Goal: Task Accomplishment & Management: Use online tool/utility

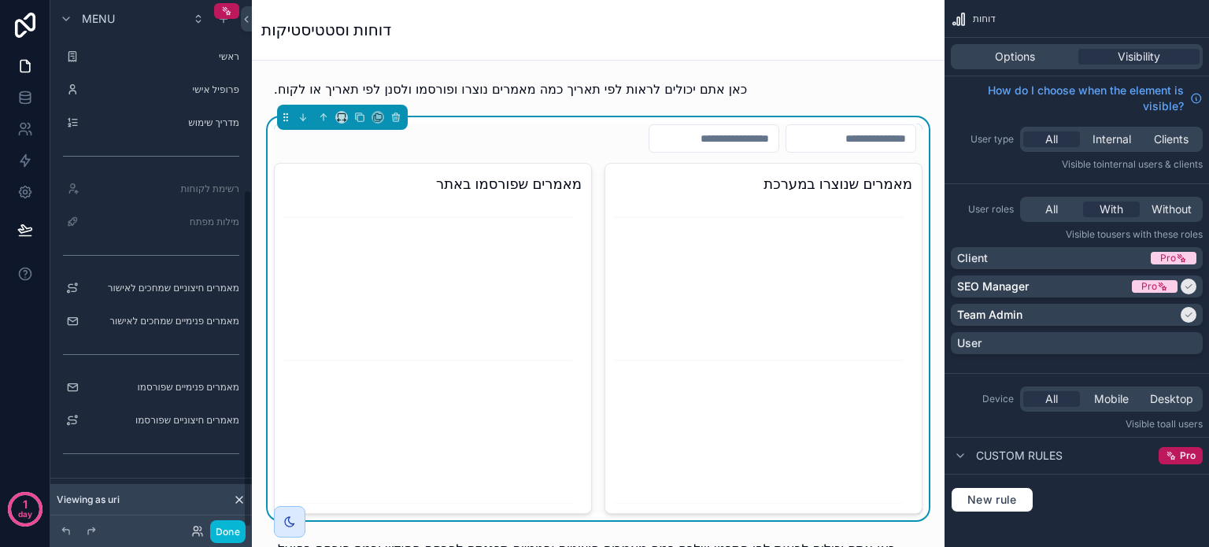
scroll to position [296, 0]
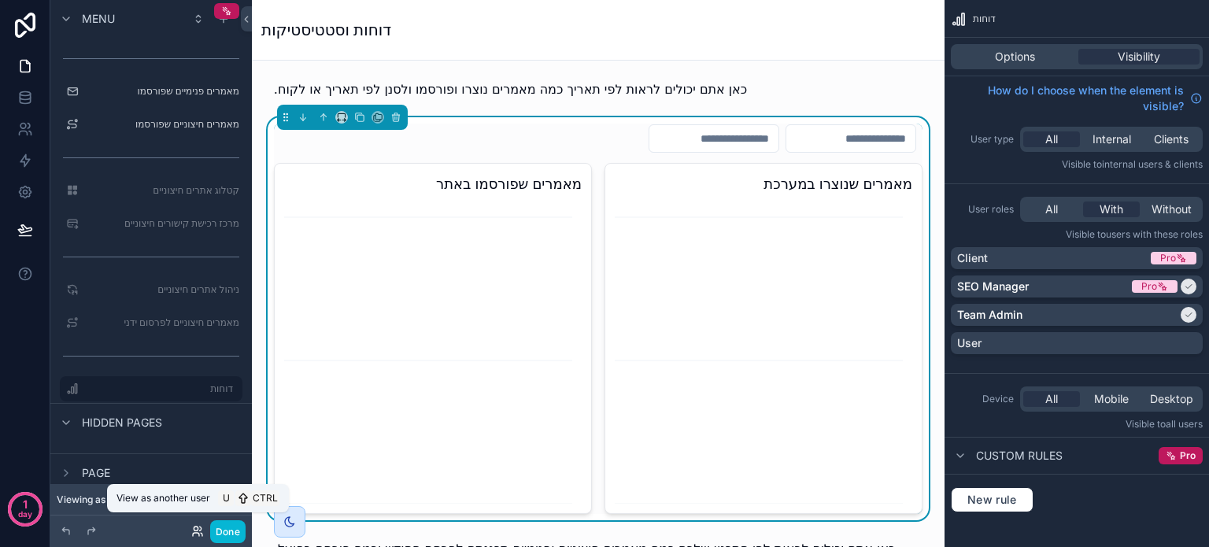
click at [199, 531] on icon at bounding box center [200, 529] width 2 height 4
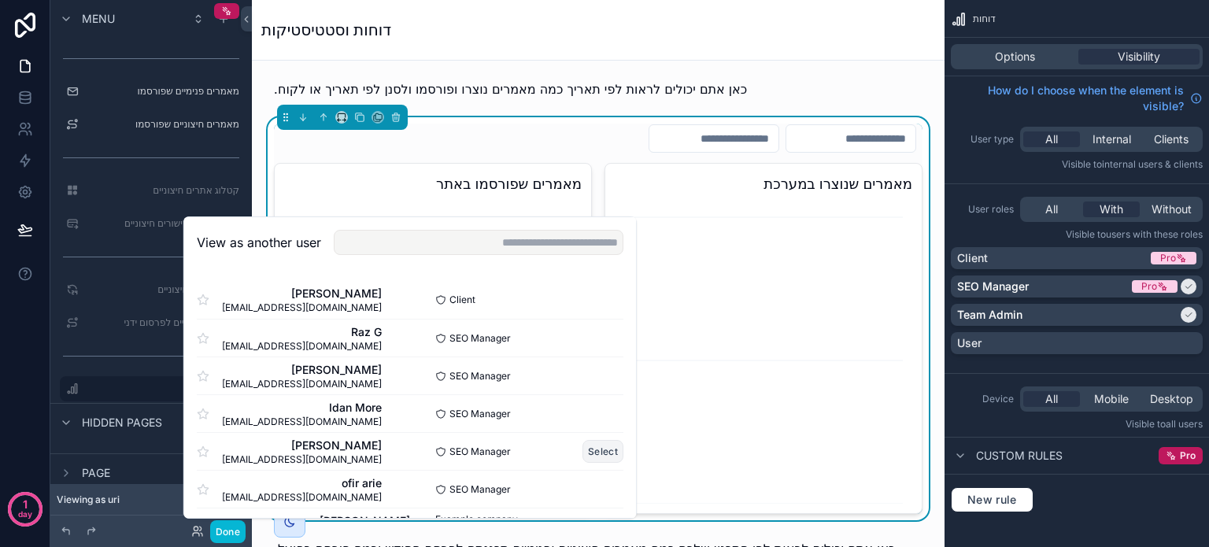
click at [594, 448] on button "Select" at bounding box center [603, 451] width 41 height 23
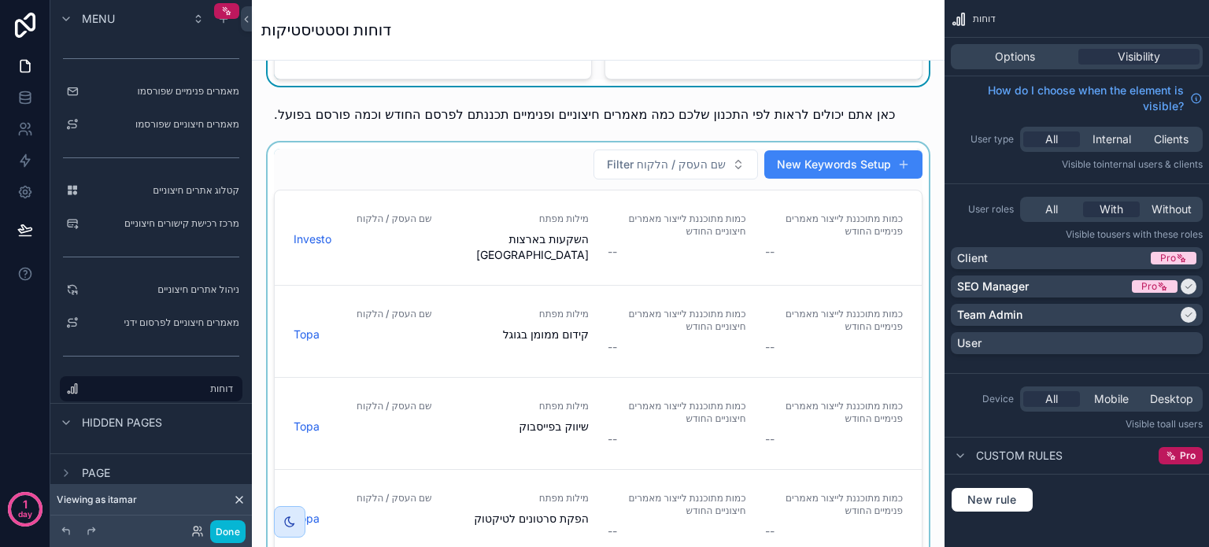
scroll to position [472, 0]
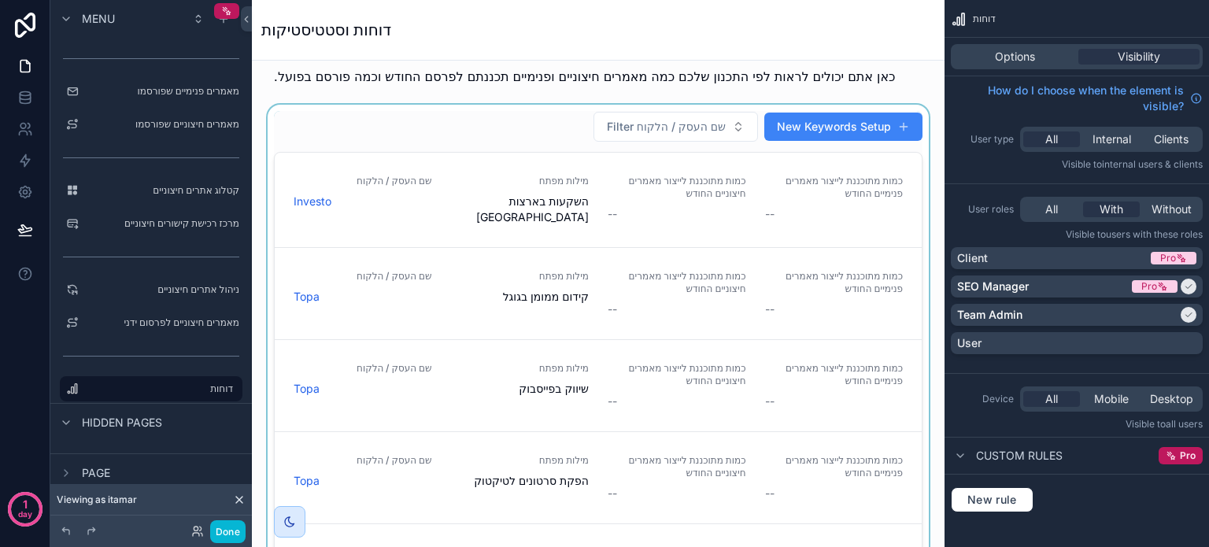
click at [753, 413] on div "scrollable content" at bounding box center [599, 337] width 668 height 464
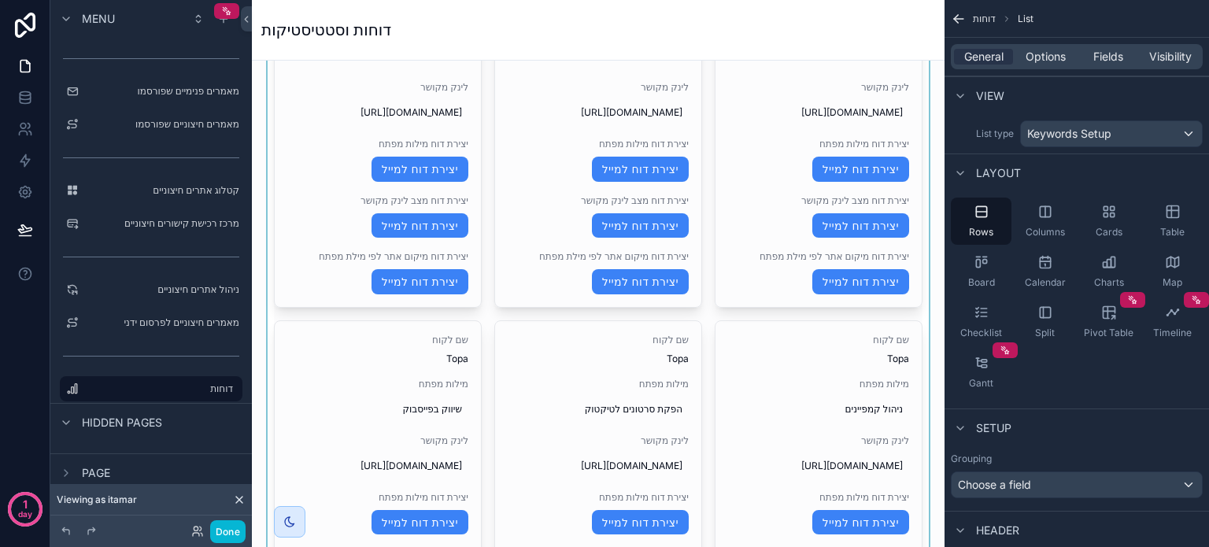
scroll to position [1181, 0]
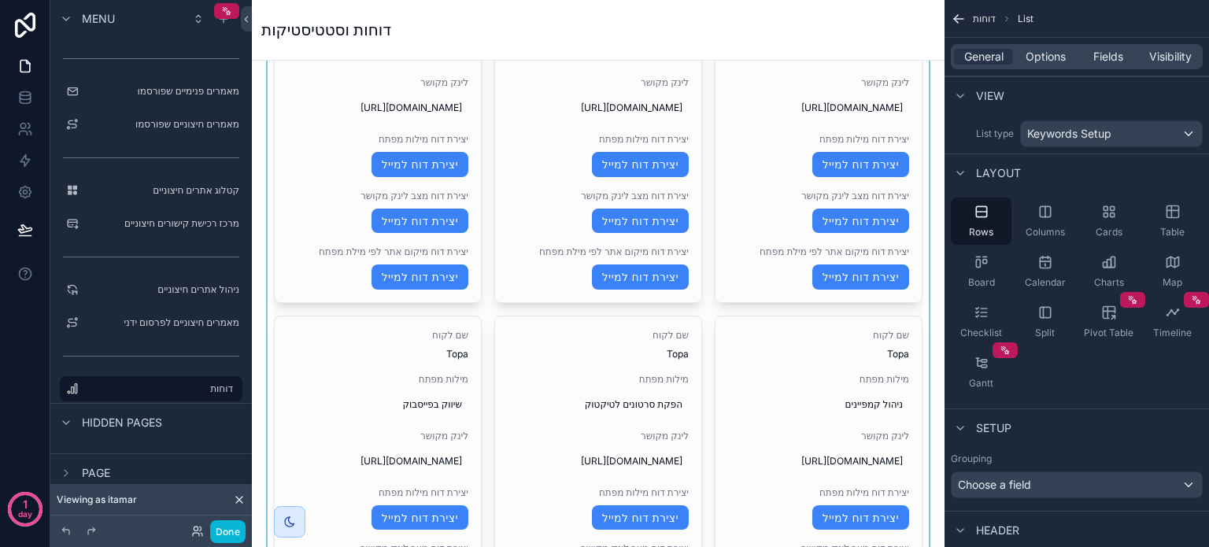
click at [616, 322] on div "scrollable content" at bounding box center [599, 491] width 668 height 1149
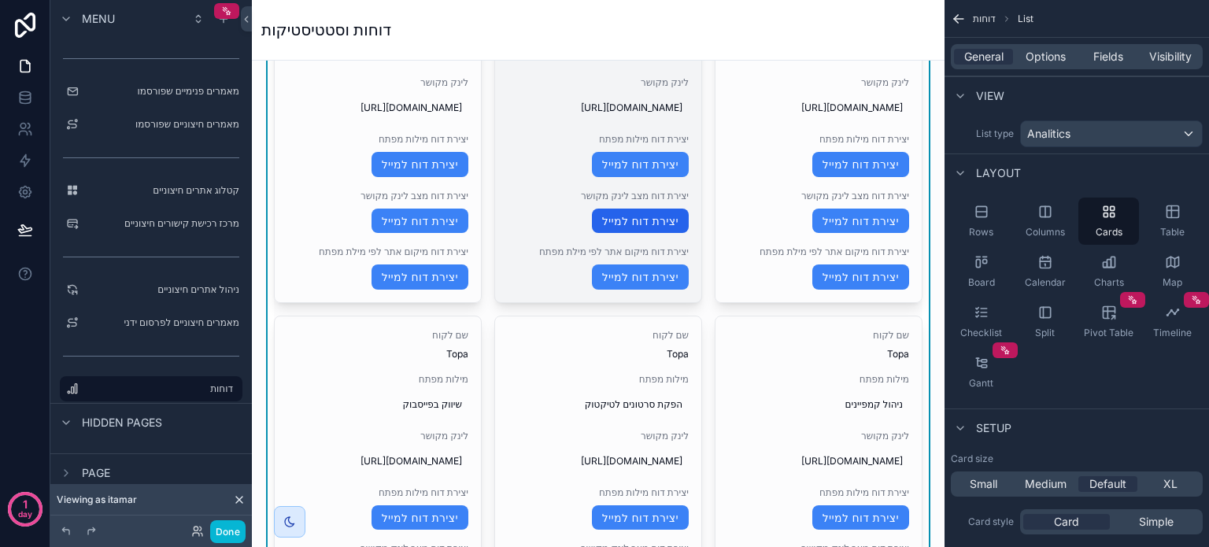
click at [631, 234] on link "יצירת דוח למייל" at bounding box center [640, 221] width 97 height 25
